Goal: Transaction & Acquisition: Purchase product/service

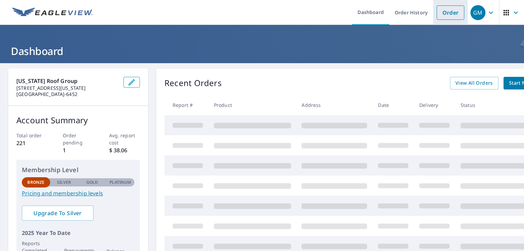
click at [451, 14] on link "Order" at bounding box center [451, 12] width 28 height 14
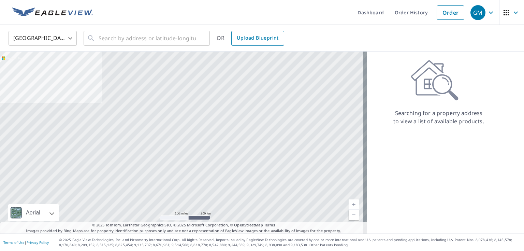
click at [269, 39] on span "Upload Blueprint" at bounding box center [258, 38] width 42 height 9
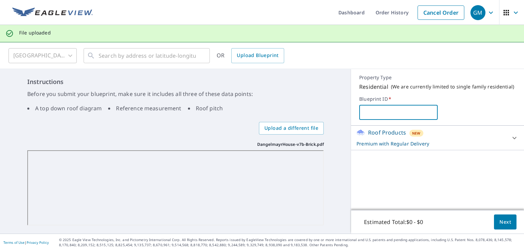
click at [398, 108] on input "text" at bounding box center [398, 112] width 78 height 19
type input "[PERSON_NAME] May House"
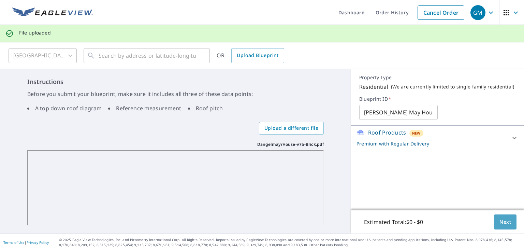
click at [504, 223] on span "Next" at bounding box center [506, 222] width 12 height 9
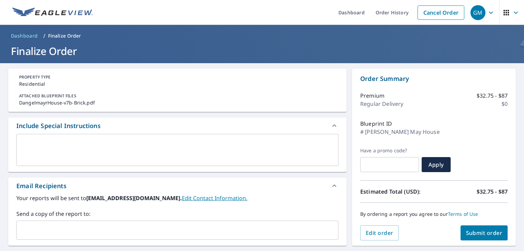
click at [474, 232] on span "Submit order" at bounding box center [484, 233] width 37 height 8
